Goal: Information Seeking & Learning: Learn about a topic

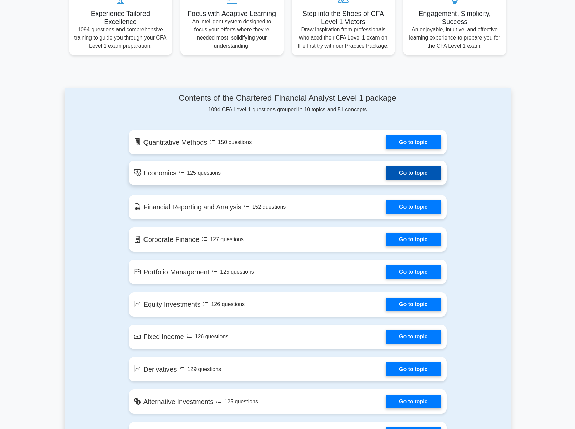
scroll to position [360, 0]
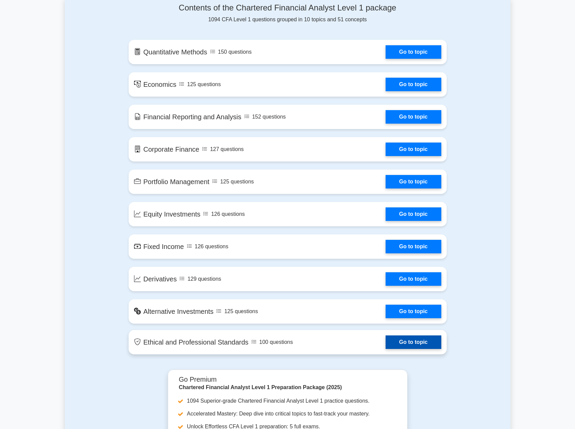
click at [423, 344] on link "Go to topic" at bounding box center [412, 342] width 55 height 14
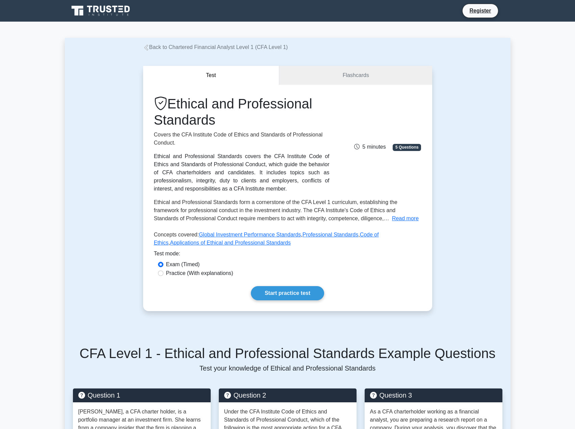
click at [173, 272] on label "Practice (With explanations)" at bounding box center [199, 273] width 67 height 8
click at [163, 272] on input "Practice (With explanations)" at bounding box center [160, 272] width 5 height 5
radio input "true"
click at [172, 265] on label "Exam (Timed)" at bounding box center [183, 264] width 34 height 8
click at [163, 265] on input "Exam (Timed)" at bounding box center [160, 264] width 5 height 5
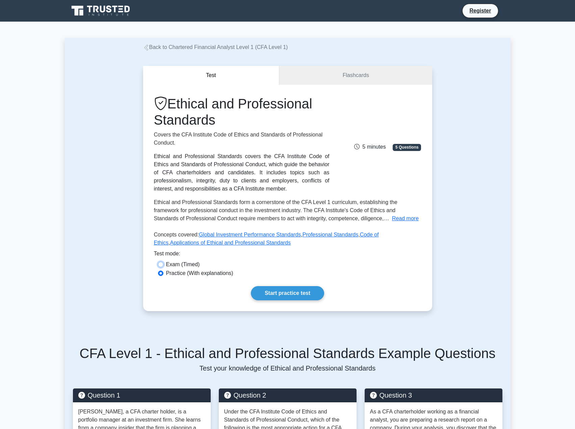
radio input "true"
click at [285, 294] on link "Start practice test" at bounding box center [287, 293] width 73 height 14
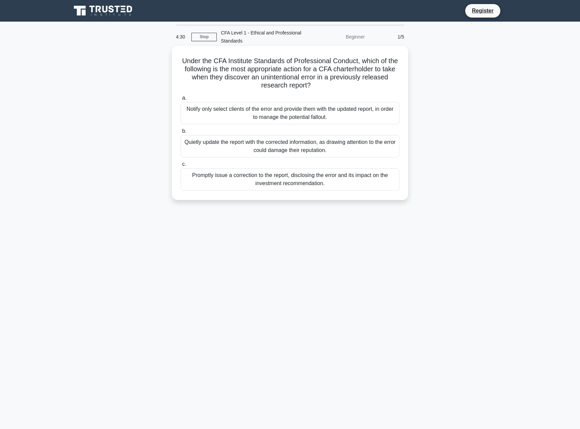
click at [287, 182] on div "Promptly issue a correction to the report, disclosing the error and its impact …" at bounding box center [290, 179] width 219 height 22
click at [181, 166] on input "c. Promptly issue a correction to the report, disclosing the error and its impa…" at bounding box center [181, 164] width 0 height 4
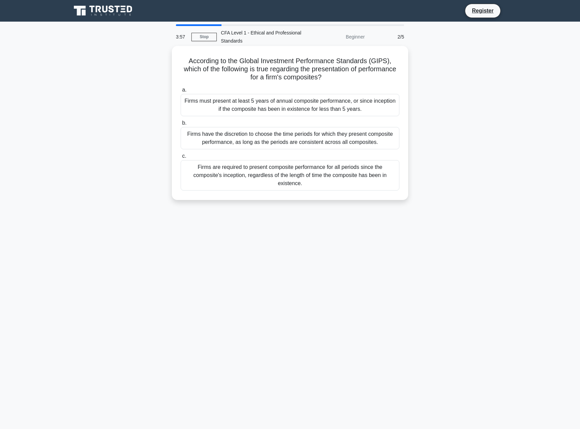
click at [302, 108] on div "Firms must present at least 5 years of annual composite performance, or since i…" at bounding box center [290, 105] width 219 height 22
click at [181, 92] on input "a. Firms must present at least 5 years of annual composite performance, or sinc…" at bounding box center [181, 90] width 0 height 4
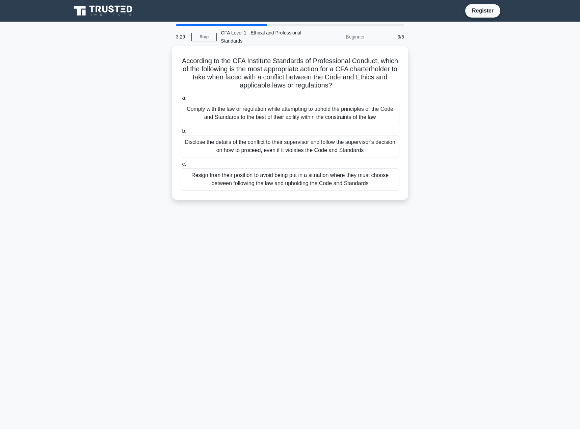
click at [275, 110] on div "Comply with the law or regulation while attempting to uphold the principles of …" at bounding box center [290, 113] width 219 height 22
click at [181, 100] on input "a. Comply with the law or regulation while attempting to uphold the principles …" at bounding box center [181, 98] width 0 height 4
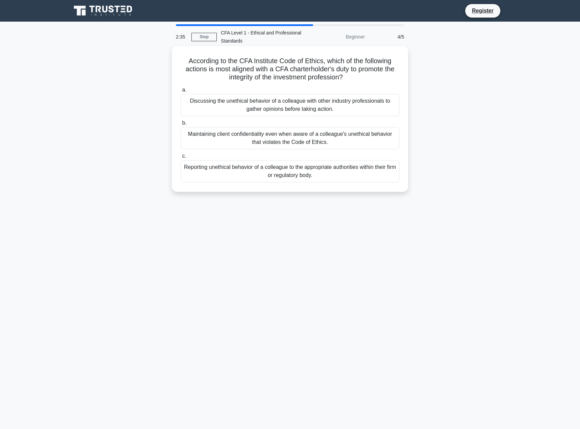
click at [280, 106] on div "Discussing the unethical behavior of a colleague with other industry profession…" at bounding box center [290, 105] width 219 height 22
click at [181, 92] on input "a. Discussing the unethical behavior of a colleague with other industry profess…" at bounding box center [181, 90] width 0 height 4
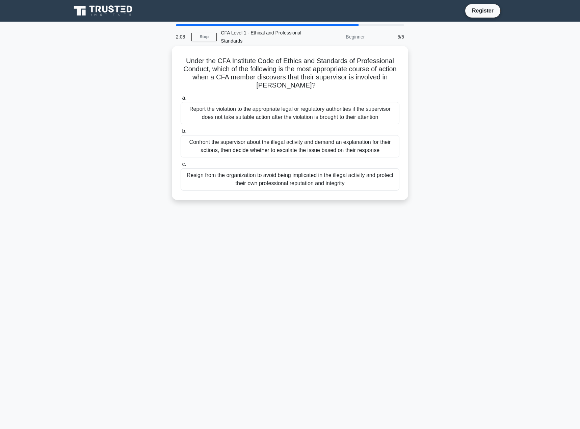
click at [239, 148] on div "Confront the supervisor about the illegal activity and demand an explanation fo…" at bounding box center [290, 146] width 219 height 22
click at [181, 133] on input "b. Confront the supervisor about the illegal activity and demand an explanation…" at bounding box center [181, 131] width 0 height 4
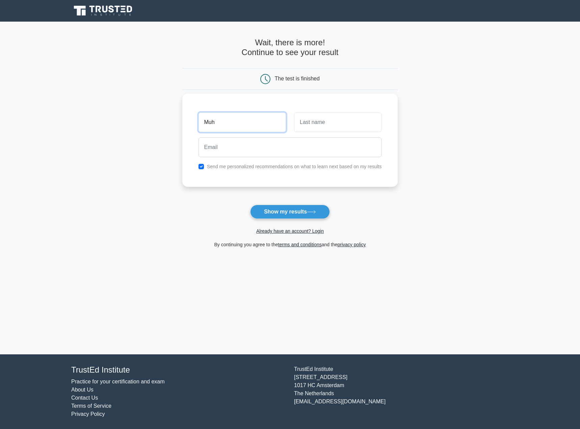
click at [243, 117] on input "Muh" at bounding box center [241, 122] width 87 height 20
click at [316, 123] on input "text" at bounding box center [337, 122] width 87 height 20
drag, startPoint x: 280, startPoint y: 118, endPoint x: 254, endPoint y: 123, distance: 26.7
click at [254, 123] on input "Muhammad Muniem Aman" at bounding box center [241, 122] width 87 height 20
type input "[PERSON_NAME]"
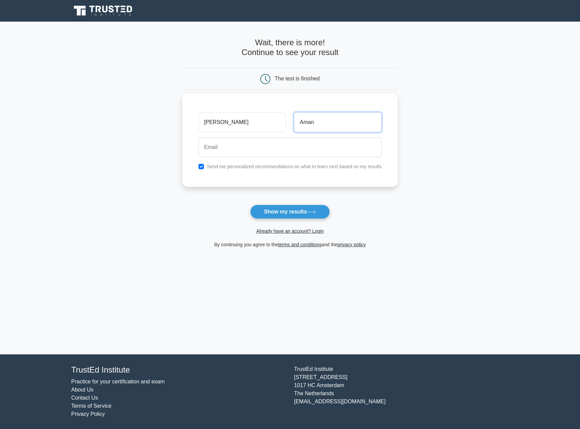
type input "Aman"
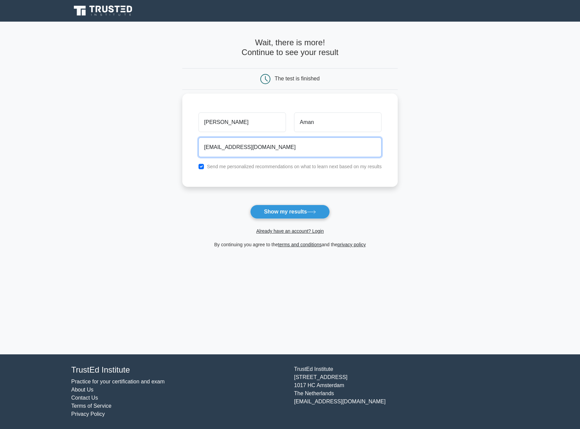
type input "muniemaman@gmail.com"
click at [202, 165] on input "checkbox" at bounding box center [200, 166] width 5 height 5
checkbox input "false"
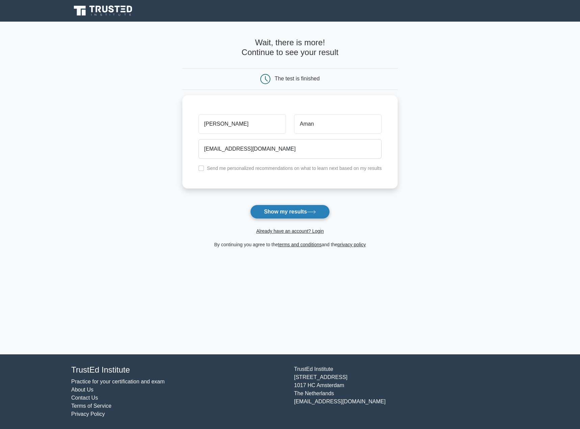
click at [307, 214] on button "Show my results" at bounding box center [290, 212] width 80 height 14
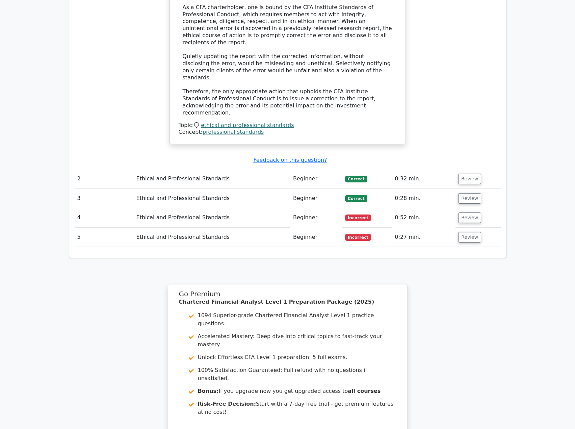
scroll to position [630, 0]
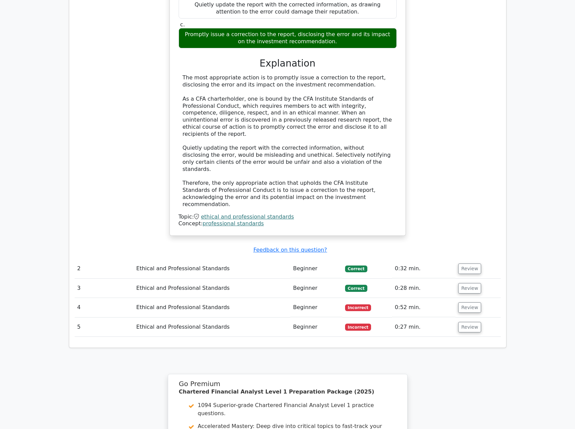
click at [318, 259] on td "Beginner" at bounding box center [316, 268] width 52 height 19
click at [334, 278] on td "Beginner" at bounding box center [316, 287] width 52 height 19
click at [466, 302] on button "Review" at bounding box center [469, 307] width 23 height 10
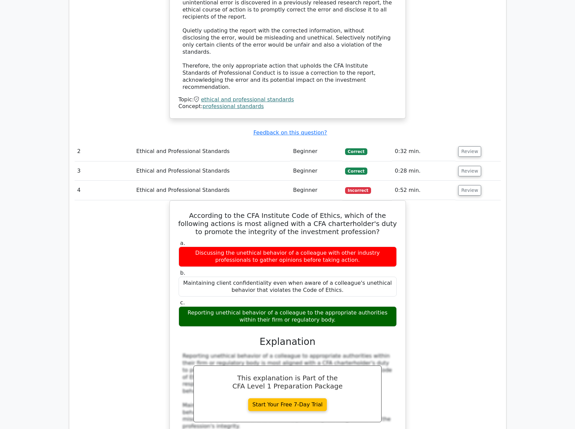
scroll to position [720, 0]
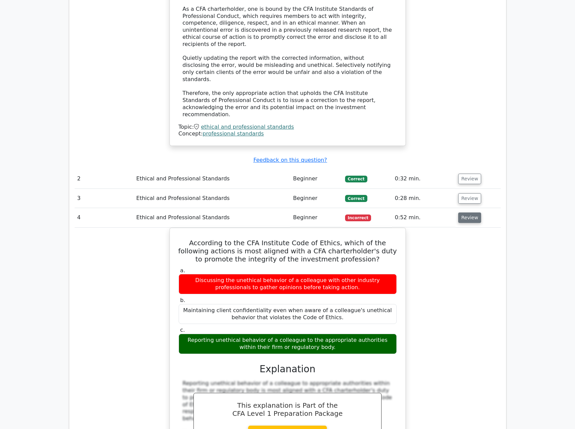
click at [460, 212] on button "Review" at bounding box center [469, 217] width 23 height 10
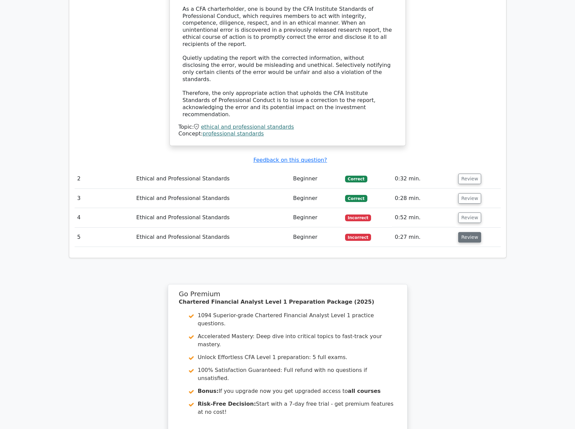
click at [464, 232] on button "Review" at bounding box center [469, 237] width 23 height 10
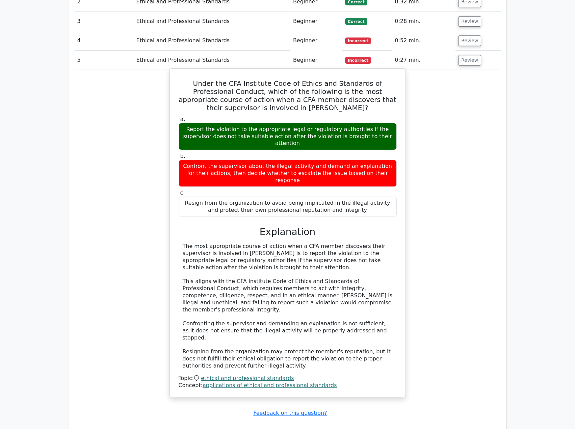
scroll to position [900, 0]
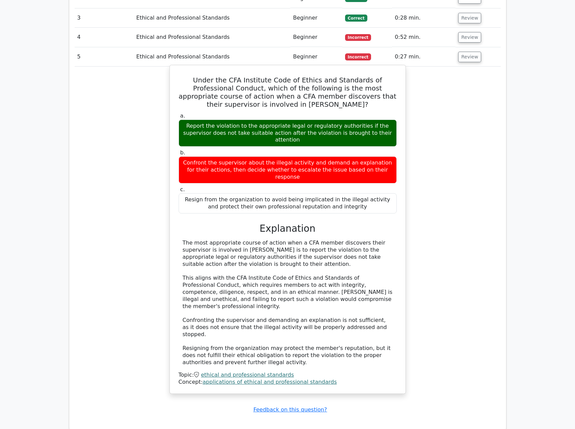
drag, startPoint x: 385, startPoint y: 277, endPoint x: 385, endPoint y: 272, distance: 4.7
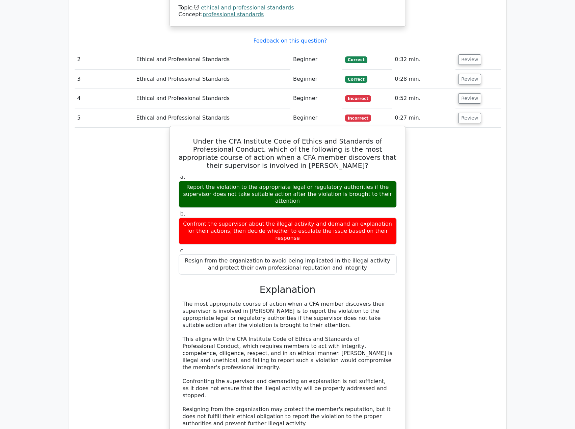
scroll to position [810, 0]
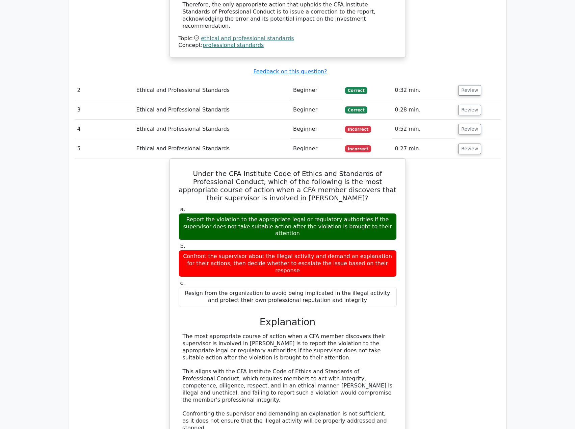
drag, startPoint x: 385, startPoint y: 272, endPoint x: 26, endPoint y: 226, distance: 362.1
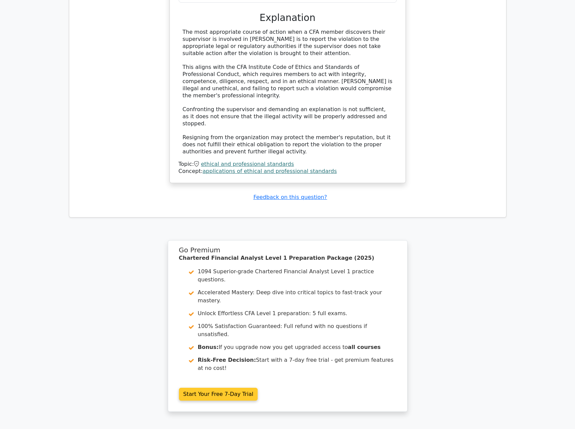
scroll to position [1123, 0]
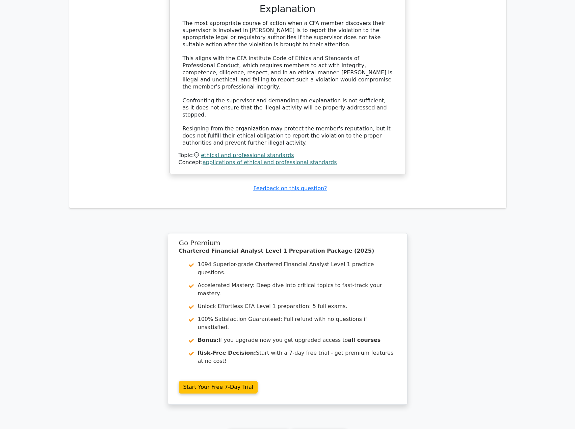
click at [278, 428] on link "Continue practicing" at bounding box center [259, 435] width 62 height 13
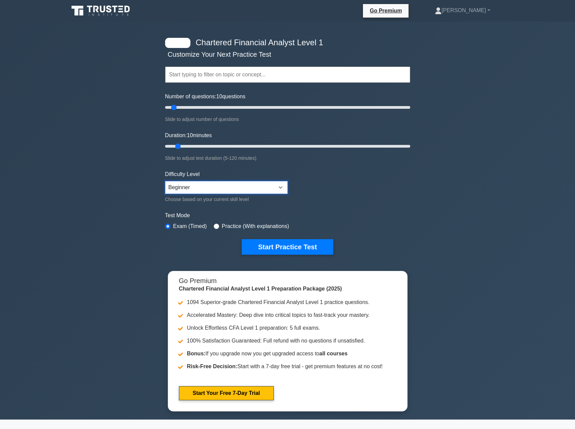
click at [276, 184] on select "Beginner Intermediate Expert" at bounding box center [226, 187] width 123 height 13
click at [353, 194] on form "Topics Quantitative Methods Economics Financial Reporting and Analysis Corporat…" at bounding box center [287, 150] width 245 height 209
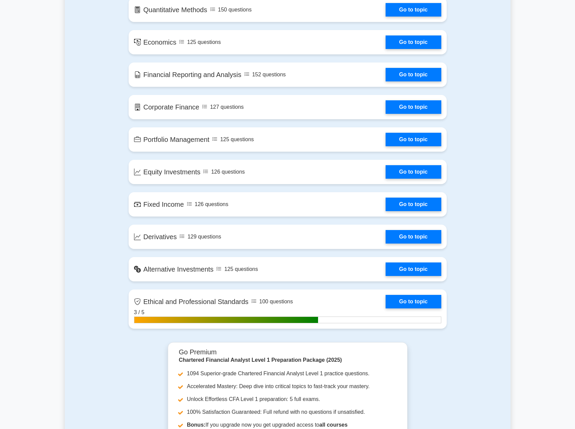
scroll to position [450, 0]
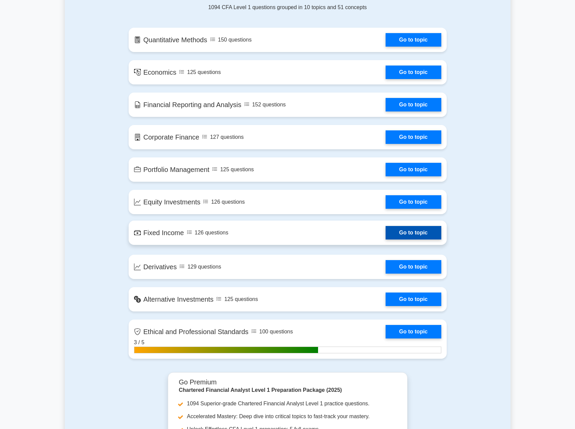
click at [429, 234] on link "Go to topic" at bounding box center [412, 233] width 55 height 14
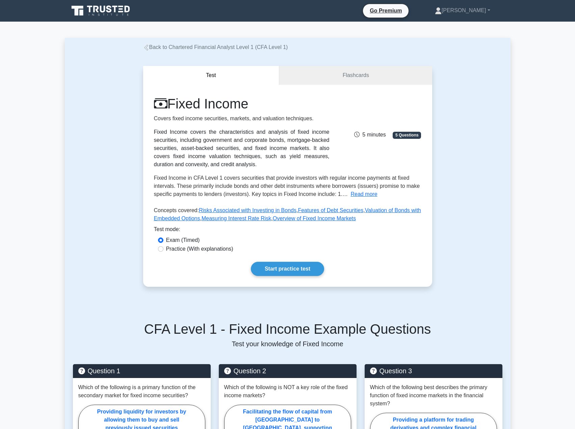
click at [191, 249] on label "Practice (With explanations)" at bounding box center [199, 249] width 67 height 8
click at [163, 249] on input "Practice (With explanations)" at bounding box center [160, 248] width 5 height 5
radio input "true"
click at [177, 237] on label "Exam (Timed)" at bounding box center [183, 240] width 34 height 8
click at [163, 237] on input "Exam (Timed)" at bounding box center [160, 239] width 5 height 5
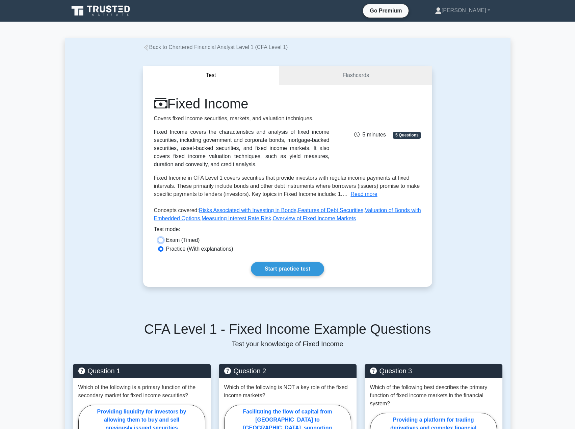
radio input "true"
click at [296, 268] on link "Start practice test" at bounding box center [287, 269] width 73 height 14
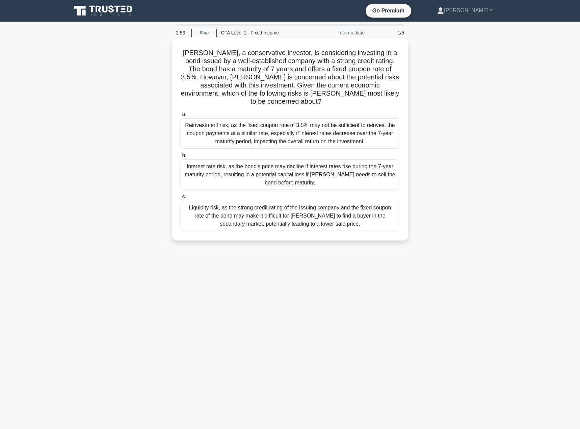
click at [250, 165] on div "Interest rate risk, as the bond's price may decline if interest rates rise duri…" at bounding box center [290, 174] width 219 height 30
click at [181, 158] on input "b. Interest rate risk, as the bond's price may decline if interest rates rise d…" at bounding box center [181, 155] width 0 height 4
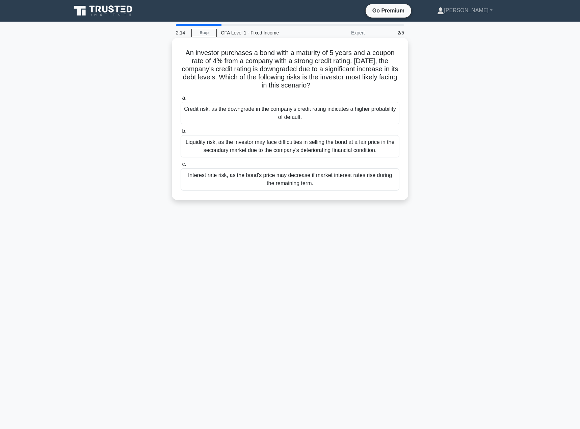
click at [285, 117] on div "Credit risk, as the downgrade in the company's credit rating indicates a higher…" at bounding box center [290, 113] width 219 height 22
click at [181, 100] on input "a. Credit risk, as the downgrade in the company's credit rating indicates a hig…" at bounding box center [181, 98] width 0 height 4
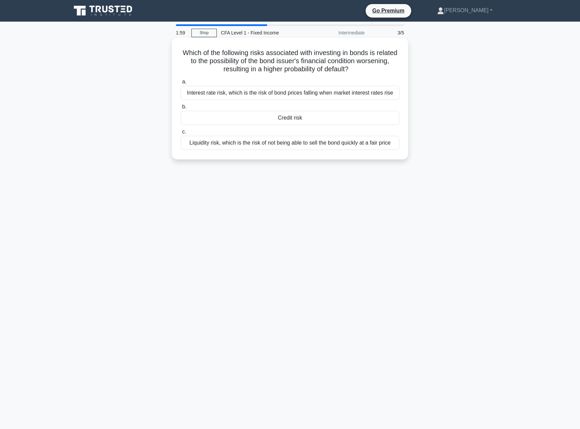
click at [274, 117] on div "Credit risk" at bounding box center [290, 118] width 219 height 14
click at [181, 109] on input "b. Credit risk" at bounding box center [181, 107] width 0 height 4
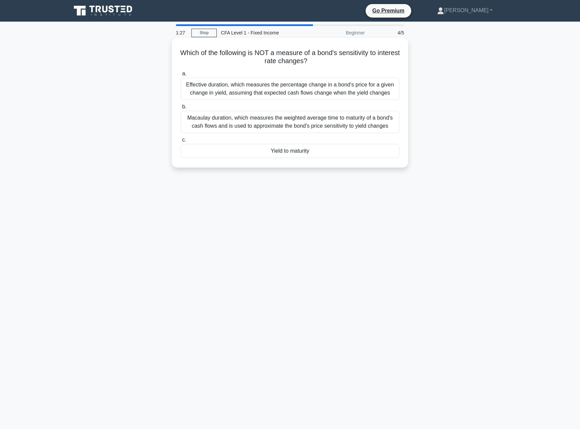
click at [256, 90] on div "Effective duration, which measures the percentage change in a bond's price for …" at bounding box center [290, 89] width 219 height 22
click at [181, 76] on input "a. Effective duration, which measures the percentage change in a bond's price f…" at bounding box center [181, 74] width 0 height 4
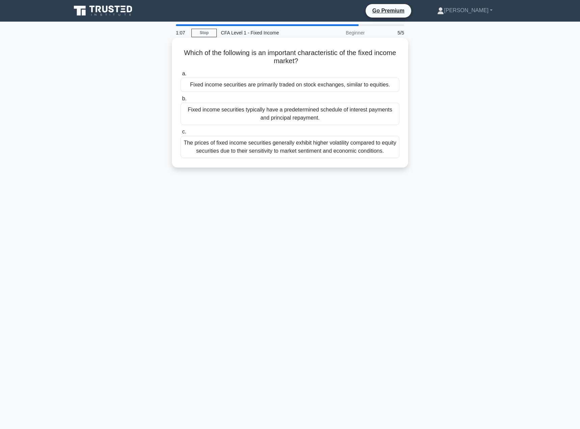
click at [292, 115] on div "Fixed income securities typically have a predetermined schedule of interest pay…" at bounding box center [290, 114] width 219 height 22
click at [181, 101] on input "b. Fixed income securities typically have a predetermined schedule of interest …" at bounding box center [181, 99] width 0 height 4
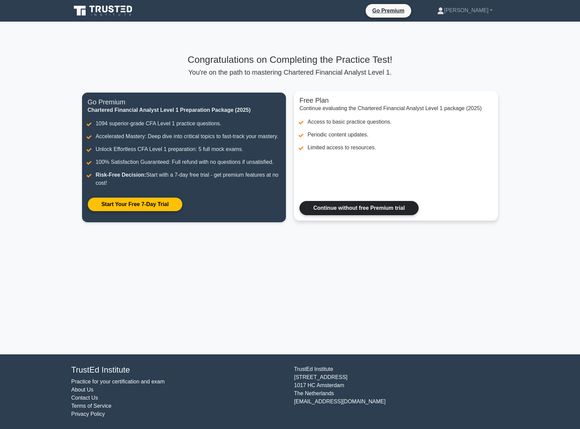
click at [347, 210] on link "Continue without free Premium trial" at bounding box center [358, 208] width 119 height 14
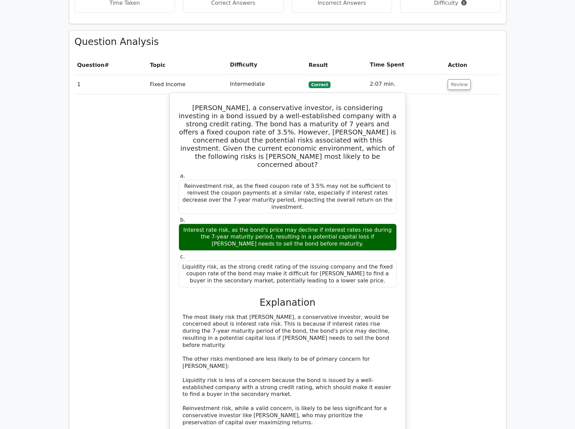
scroll to position [540, 0]
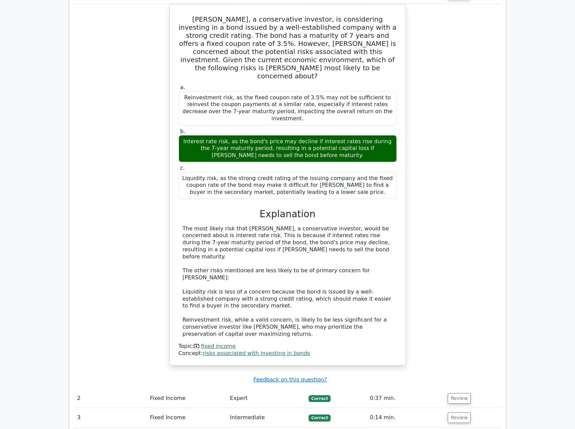
click at [448, 428] on button "Review" at bounding box center [459, 437] width 23 height 10
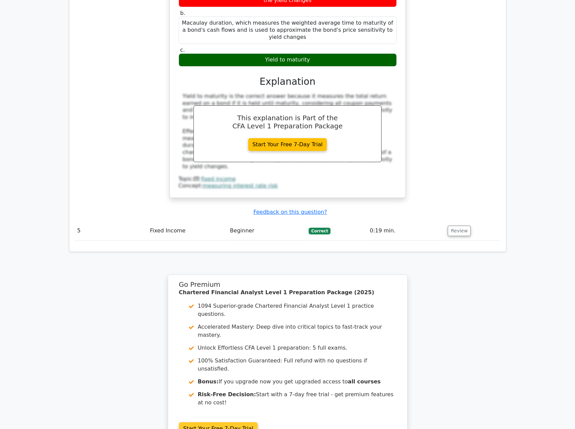
scroll to position [1093, 0]
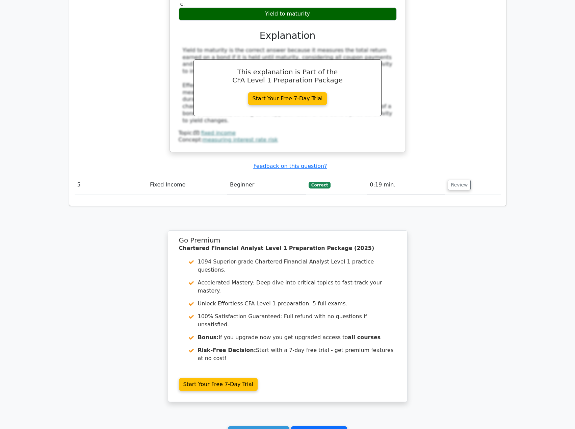
click at [315, 426] on link "Go to your profile" at bounding box center [319, 432] width 56 height 13
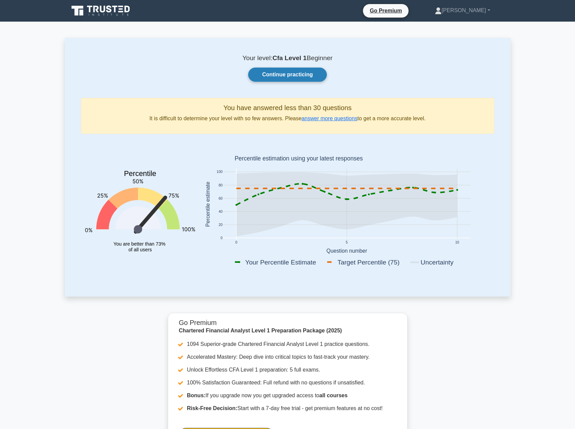
click at [289, 78] on link "Continue practicing" at bounding box center [287, 75] width 78 height 14
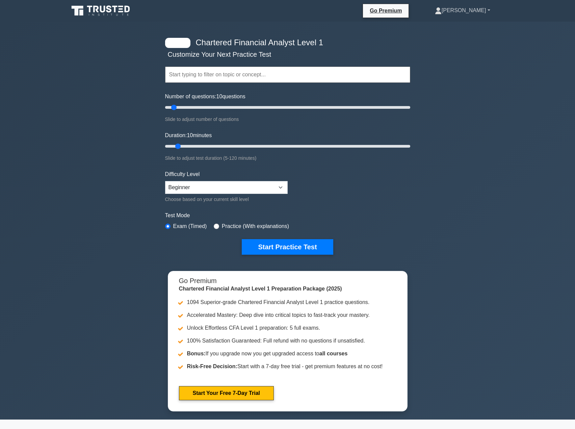
click at [486, 11] on link "[PERSON_NAME]" at bounding box center [463, 11] width 88 height 14
click at [507, 19] on nav "Go Premium Muhammad Muniem" at bounding box center [287, 11] width 575 height 22
click at [245, 186] on select "Beginner Intermediate Expert" at bounding box center [226, 187] width 123 height 13
select select "intermediate"
click at [165, 181] on select "Beginner Intermediate Expert" at bounding box center [226, 187] width 123 height 13
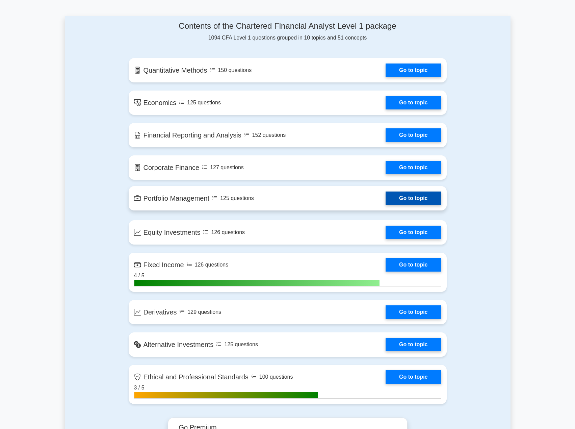
scroll to position [450, 0]
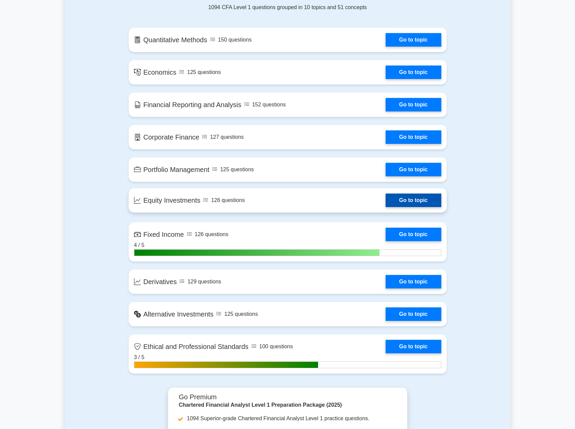
click at [413, 203] on link "Go to topic" at bounding box center [412, 200] width 55 height 14
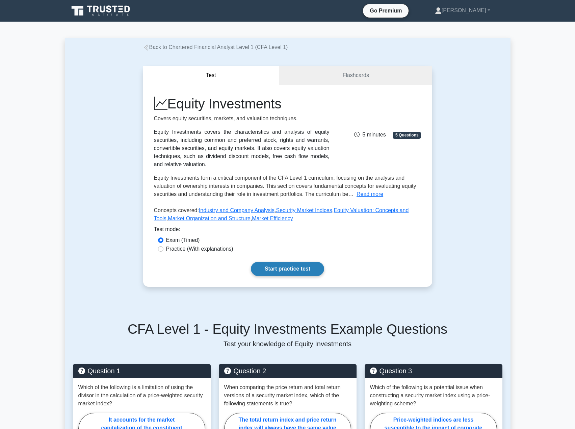
click at [319, 262] on link "Start practice test" at bounding box center [287, 269] width 73 height 14
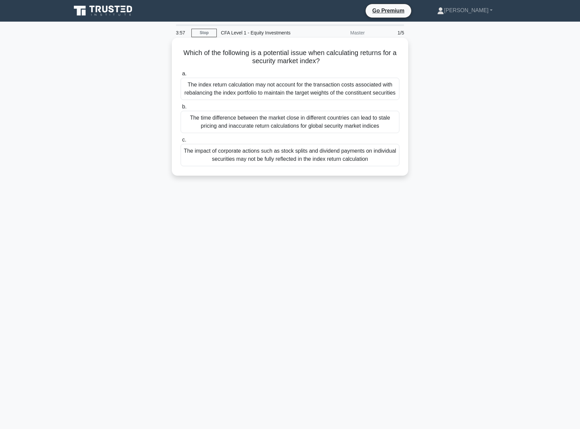
click at [311, 133] on div "The time difference between the market close in different countries can lead to…" at bounding box center [290, 122] width 219 height 22
click at [181, 109] on input "b. The time difference between the market close in different countries can lead…" at bounding box center [181, 107] width 0 height 4
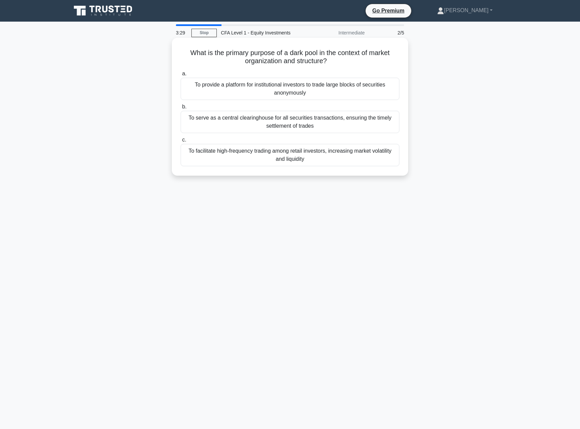
click at [289, 91] on div "To provide a platform for institutional investors to trade large blocks of secu…" at bounding box center [290, 89] width 219 height 22
click at [181, 76] on input "a. To provide a platform for institutional investors to trade large blocks of s…" at bounding box center [181, 74] width 0 height 4
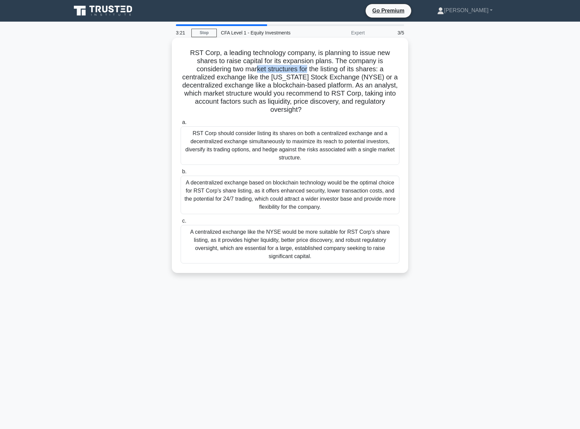
drag, startPoint x: 256, startPoint y: 69, endPoint x: 308, endPoint y: 66, distance: 52.0
click at [308, 66] on h5 "RST Corp, a leading technology company, is planning to issue new shares to rais…" at bounding box center [290, 81] width 220 height 65
drag, startPoint x: 276, startPoint y: 76, endPoint x: 275, endPoint y: 85, distance: 9.6
click at [275, 85] on h5 "RST Corp, a leading technology company, is planning to issue new shares to rais…" at bounding box center [290, 81] width 220 height 65
click at [324, 144] on div "RST Corp should consider listing its shares on both a centralized exchange and …" at bounding box center [290, 145] width 219 height 38
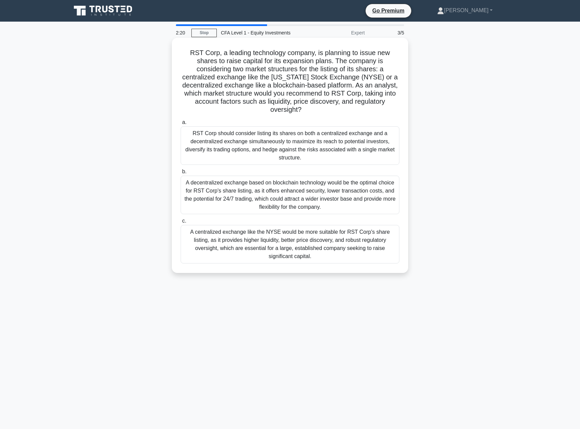
click at [181, 125] on input "a. RST Corp should consider listing its shares on both a centralized exchange a…" at bounding box center [181, 122] width 0 height 4
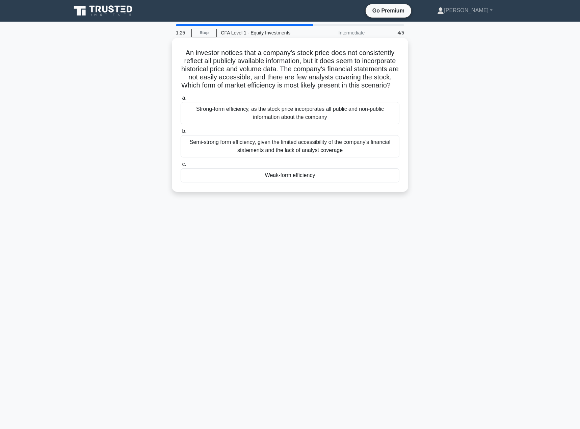
click at [325, 154] on div "Semi-strong form efficiency, given the limited accessibility of the company's f…" at bounding box center [290, 146] width 219 height 22
click at [181, 133] on input "b. Semi-strong form efficiency, given the limited accessibility of the company'…" at bounding box center [181, 131] width 0 height 4
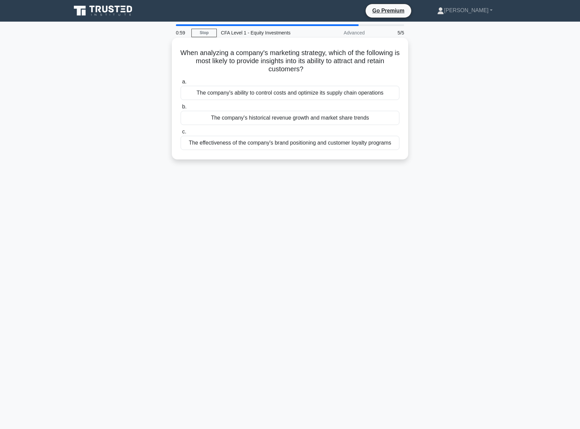
click at [272, 143] on div "The effectiveness of the company's brand positioning and customer loyalty progr…" at bounding box center [290, 143] width 219 height 14
click at [181, 134] on input "c. The effectiveness of the company's brand positioning and customer loyalty pr…" at bounding box center [181, 132] width 0 height 4
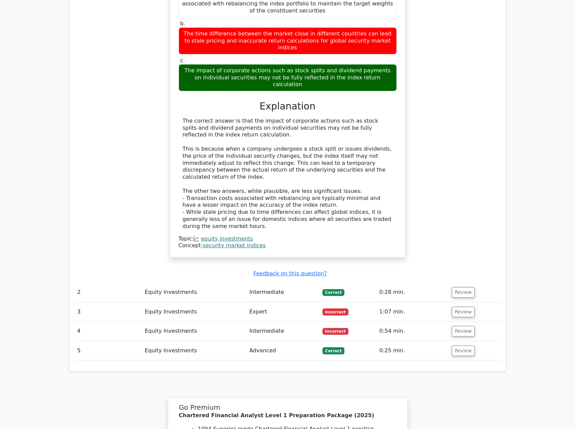
scroll to position [630, 0]
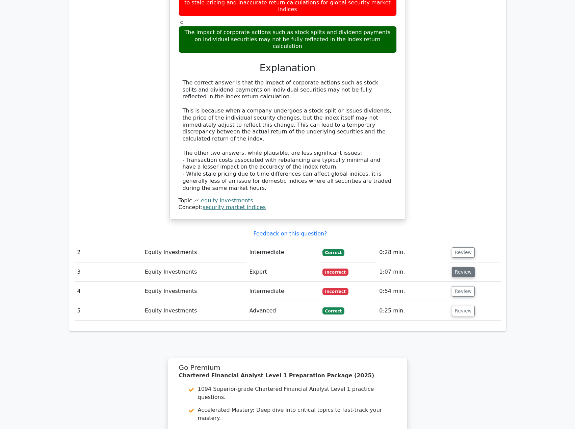
click at [462, 267] on button "Review" at bounding box center [463, 272] width 23 height 10
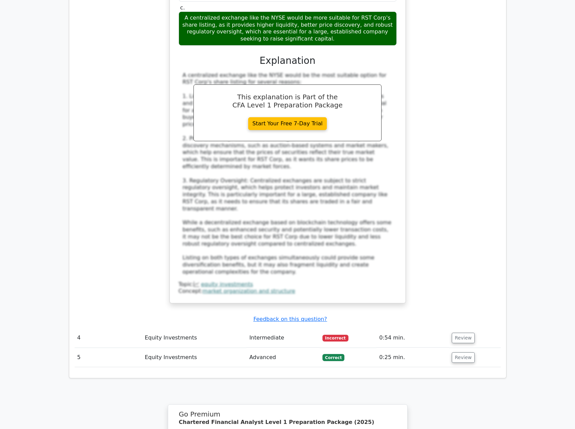
scroll to position [1080, 0]
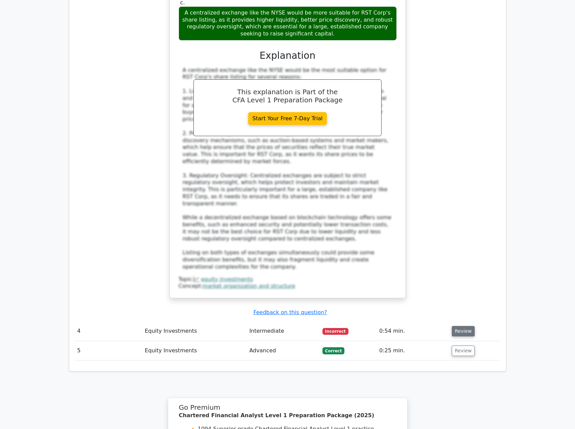
click at [454, 326] on button "Review" at bounding box center [463, 331] width 23 height 10
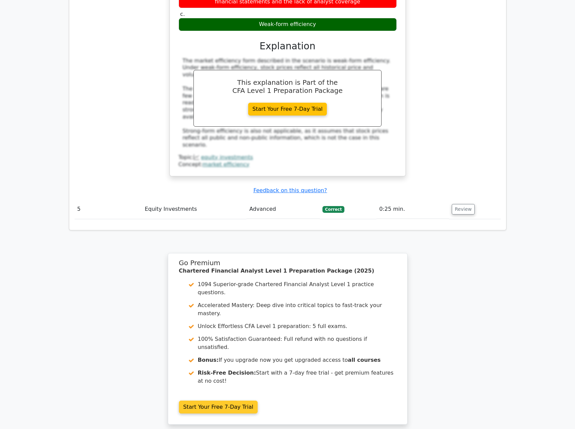
scroll to position [1550, 0]
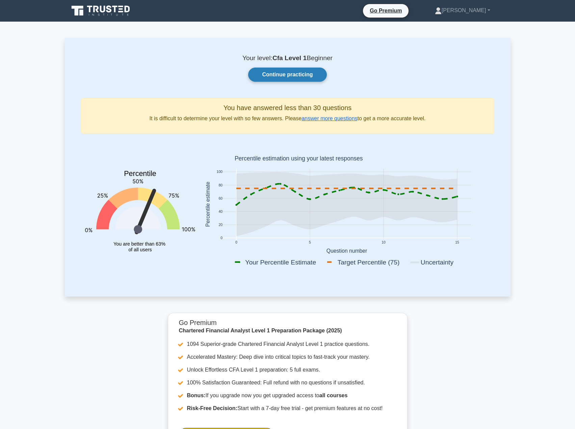
click at [284, 73] on link "Continue practicing" at bounding box center [287, 75] width 78 height 14
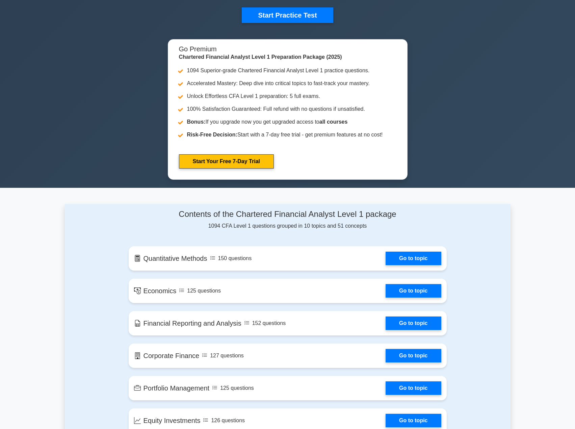
scroll to position [450, 0]
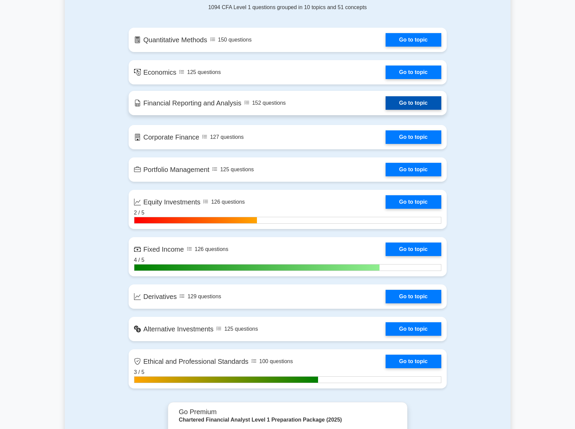
click at [395, 104] on link "Go to topic" at bounding box center [412, 103] width 55 height 14
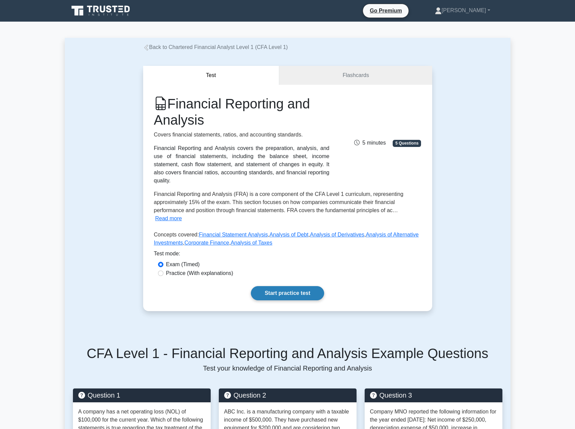
click at [296, 286] on link "Start practice test" at bounding box center [287, 293] width 73 height 14
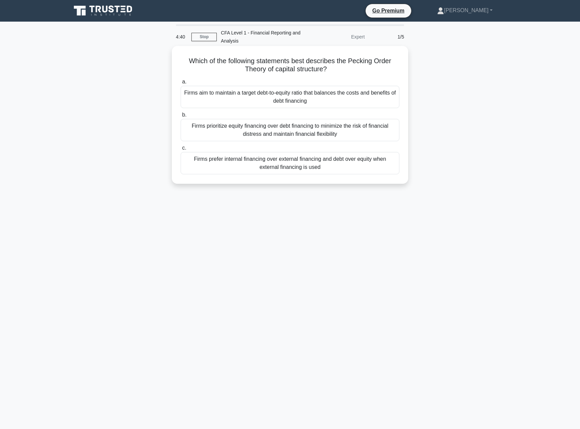
click at [288, 161] on div "Firms prefer internal financing over external financing and debt over equity wh…" at bounding box center [290, 163] width 219 height 22
click at [181, 150] on input "c. Firms prefer internal financing over external financing and debt over equity…" at bounding box center [181, 148] width 0 height 4
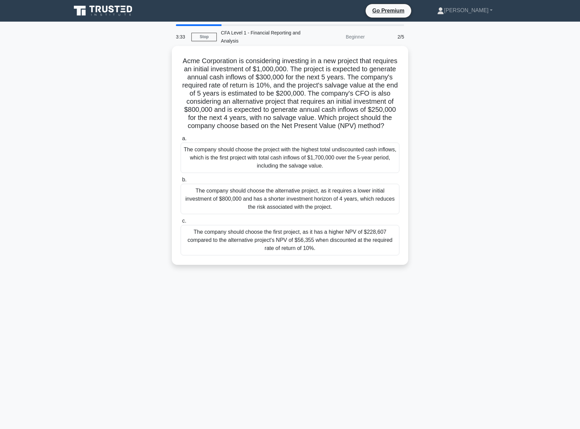
click at [311, 249] on div "The company should choose the first project, as it has a higher NPV of $228,607…" at bounding box center [290, 240] width 219 height 30
click at [181, 223] on input "c. The company should choose the first project, as it has a higher NPV of $228,…" at bounding box center [181, 221] width 0 height 4
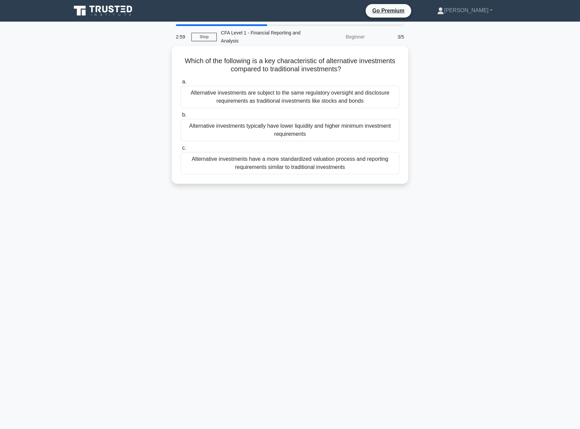
click at [327, 136] on div "Alternative investments typically have lower liquidity and higher minimum inves…" at bounding box center [290, 130] width 219 height 22
click at [181, 117] on input "b. Alternative investments typically have lower liquidity and higher minimum in…" at bounding box center [181, 115] width 0 height 4
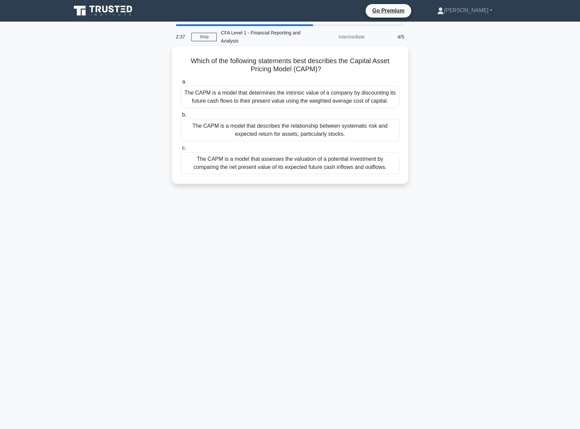
click at [264, 126] on div "The CAPM is a model that describes the relationship between systematic risk and…" at bounding box center [290, 130] width 219 height 22
click at [181, 117] on input "b. The CAPM is a model that describes the relationship between systematic risk …" at bounding box center [181, 115] width 0 height 4
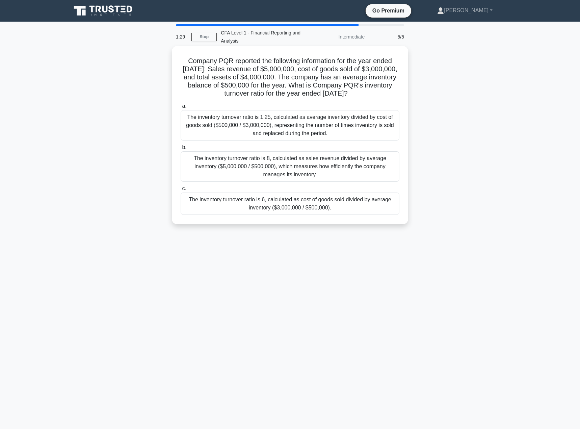
click at [284, 208] on div "The inventory turnover ratio is 6, calculated as cost of goods sold divided by …" at bounding box center [290, 203] width 219 height 22
click at [181, 191] on input "c. The inventory turnover ratio is 6, calculated as cost of goods sold divided …" at bounding box center [181, 188] width 0 height 4
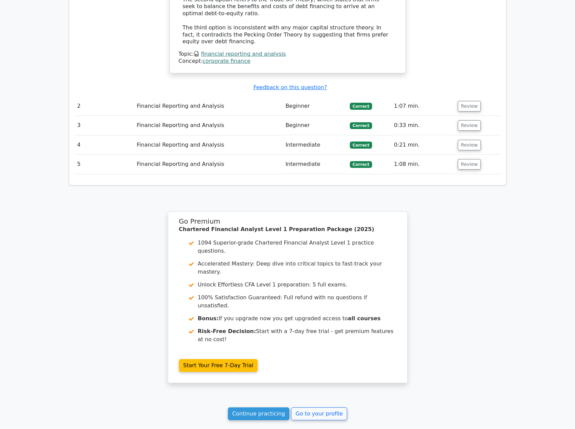
scroll to position [811, 0]
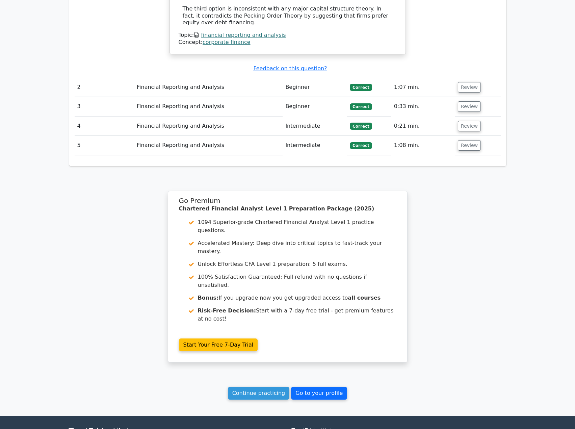
click at [328, 386] on link "Go to your profile" at bounding box center [319, 392] width 56 height 13
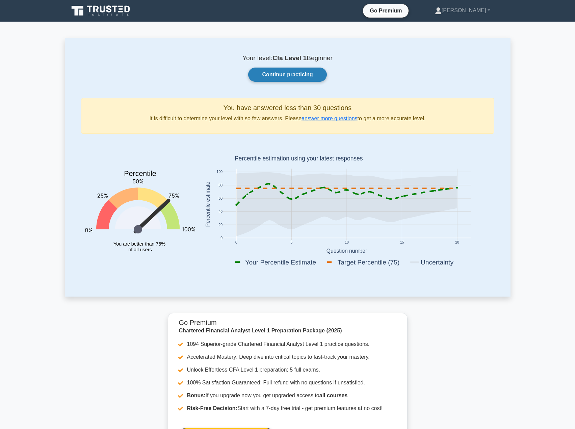
click at [291, 75] on link "Continue practicing" at bounding box center [287, 75] width 78 height 14
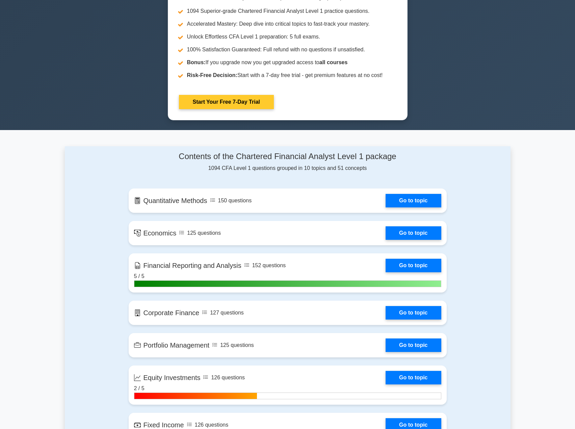
scroll to position [360, 0]
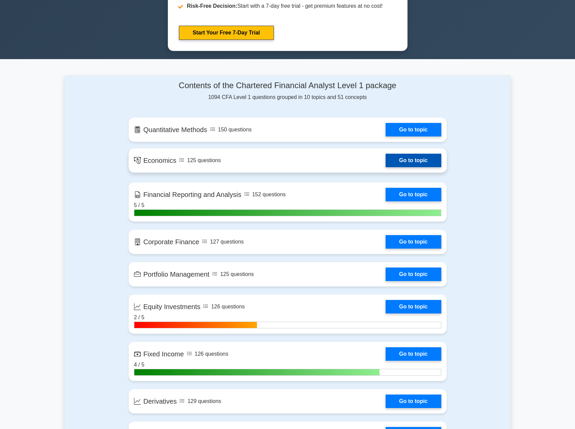
click at [411, 156] on link "Go to topic" at bounding box center [412, 161] width 55 height 14
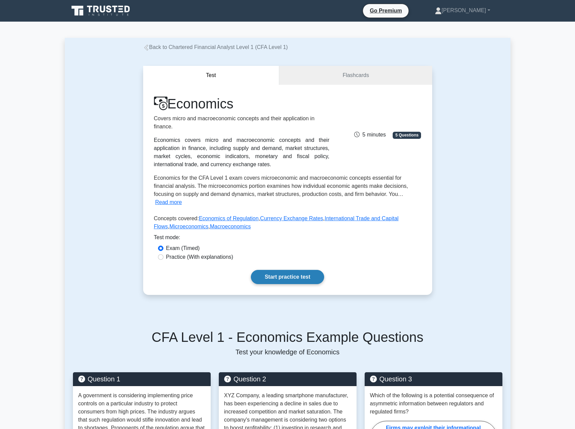
click at [300, 270] on link "Start practice test" at bounding box center [287, 277] width 73 height 14
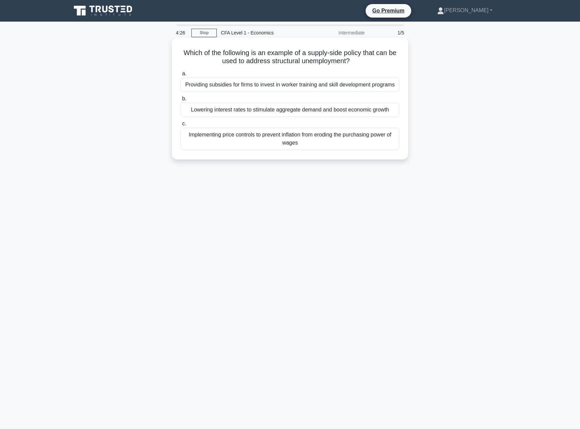
click at [327, 108] on div "Lowering interest rates to stimulate aggregate demand and boost economic growth" at bounding box center [290, 110] width 219 height 14
click at [181, 101] on input "b. Lowering interest rates to stimulate aggregate demand and boost economic gro…" at bounding box center [181, 99] width 0 height 4
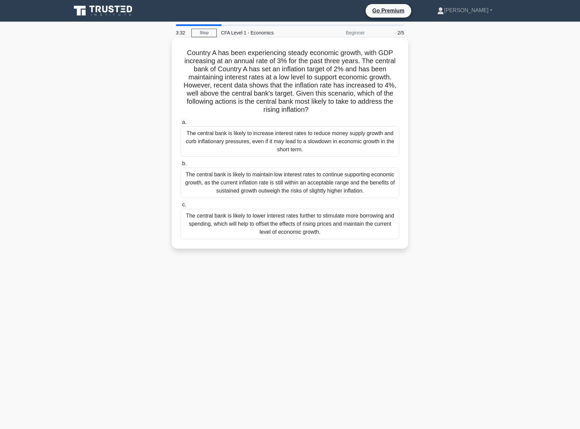
click at [288, 142] on div "The central bank is likely to increase interest rates to reduce money supply gr…" at bounding box center [290, 141] width 219 height 30
click at [181, 125] on input "a. The central bank is likely to increase interest rates to reduce money supply…" at bounding box center [181, 122] width 0 height 4
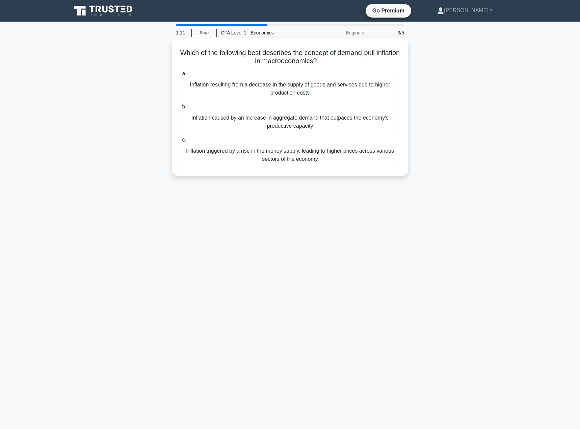
click at [278, 119] on div "Inflation caused by an increase in aggregate demand that outpaces the economy's…" at bounding box center [290, 122] width 219 height 22
click at [181, 109] on input "b. Inflation caused by an increase in aggregate demand that outpaces the econom…" at bounding box center [181, 107] width 0 height 4
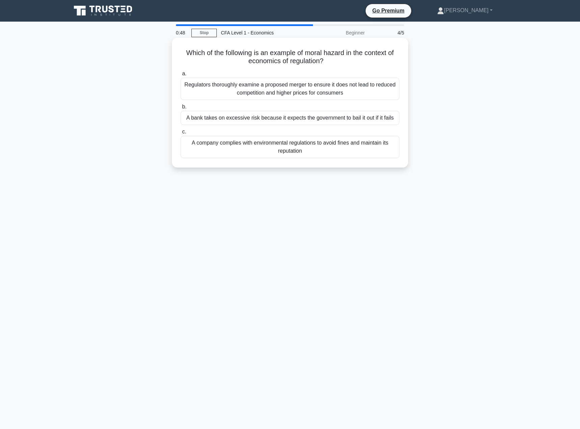
click at [348, 120] on div "A bank takes on excessive risk because it expects the government to bail it out…" at bounding box center [290, 118] width 219 height 14
click at [181, 109] on input "b. A bank takes on excessive risk because it expects the government to bail it …" at bounding box center [181, 107] width 0 height 4
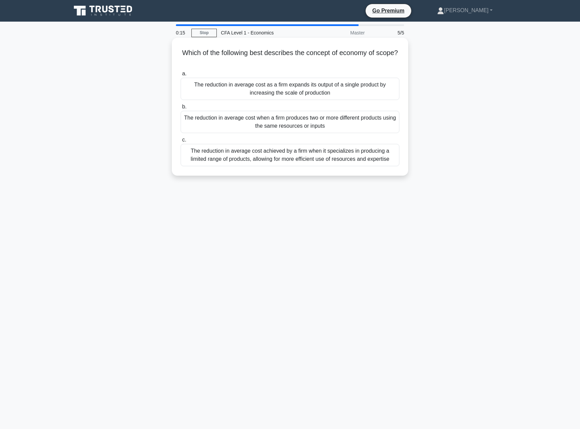
click at [323, 157] on div "The reduction in average cost achieved by a firm when it specializes in produci…" at bounding box center [290, 155] width 219 height 22
click at [181, 142] on input "c. The reduction in average cost achieved by a firm when it specializes in prod…" at bounding box center [181, 140] width 0 height 4
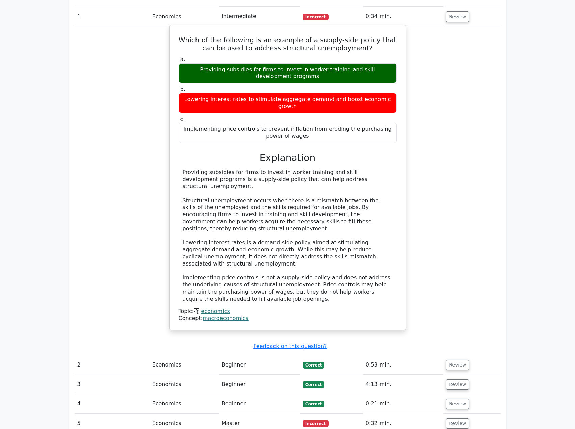
scroll to position [630, 0]
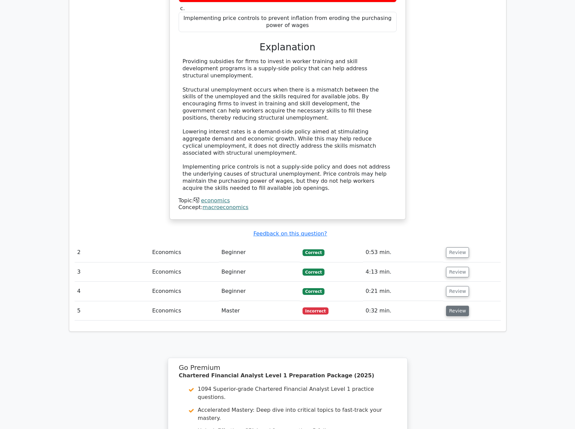
click at [453, 305] on button "Review" at bounding box center [457, 310] width 23 height 10
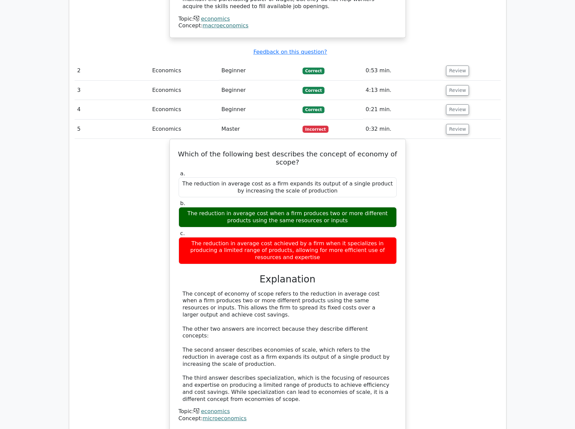
scroll to position [1070, 0]
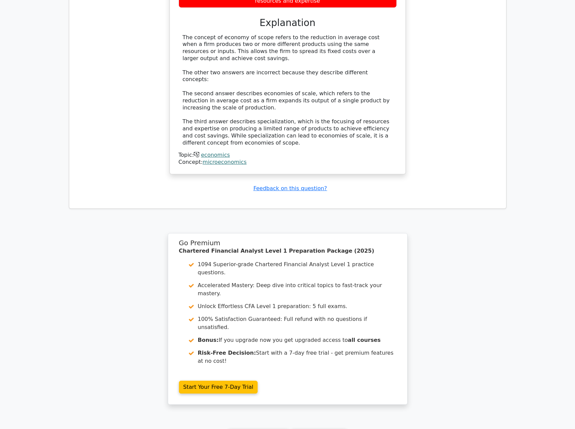
click at [324, 428] on link "Go to your profile" at bounding box center [319, 435] width 56 height 13
